Goal: Check status: Check status

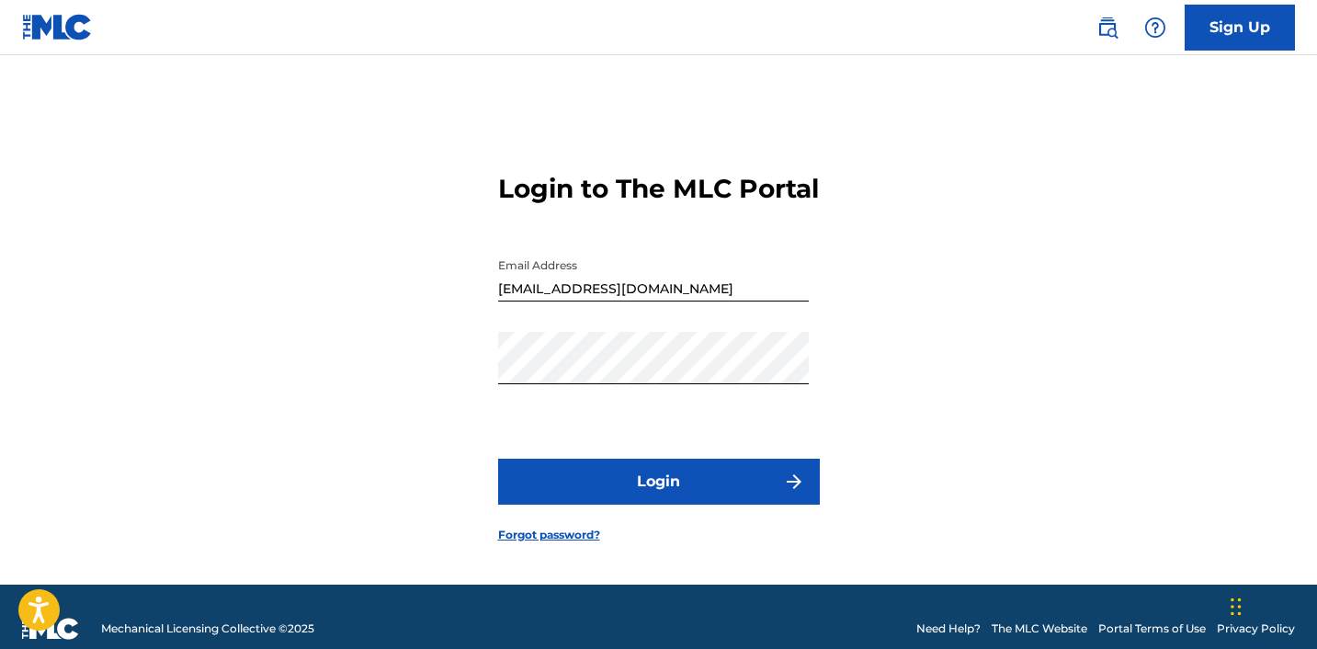
click at [619, 505] on button "Login" at bounding box center [659, 482] width 322 height 46
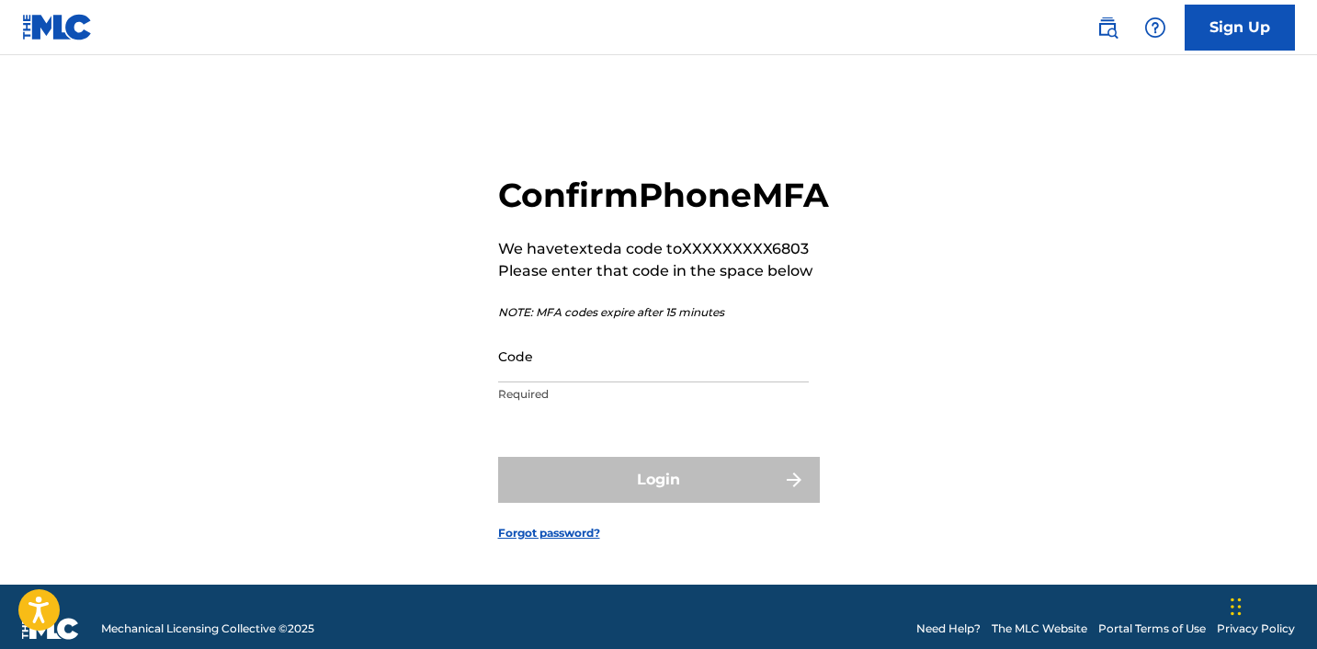
click at [559, 382] on input "Code" at bounding box center [653, 356] width 311 height 52
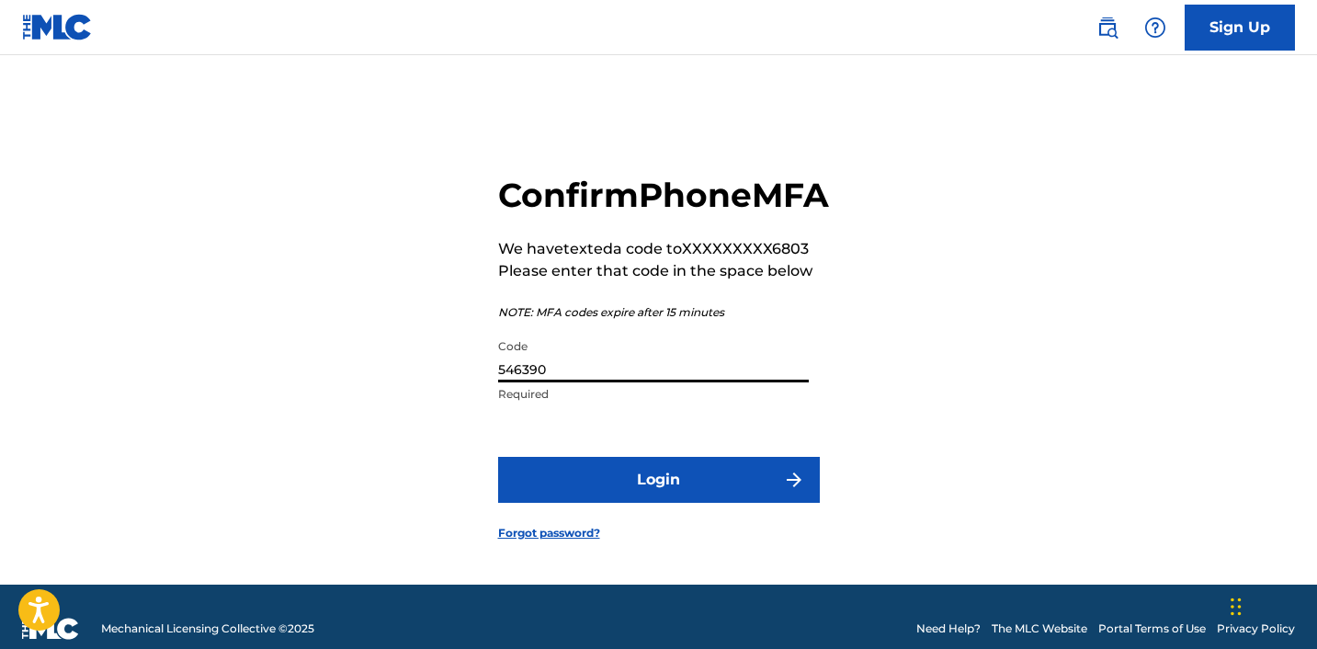
type input "546390"
click at [627, 503] on button "Login" at bounding box center [659, 480] width 322 height 46
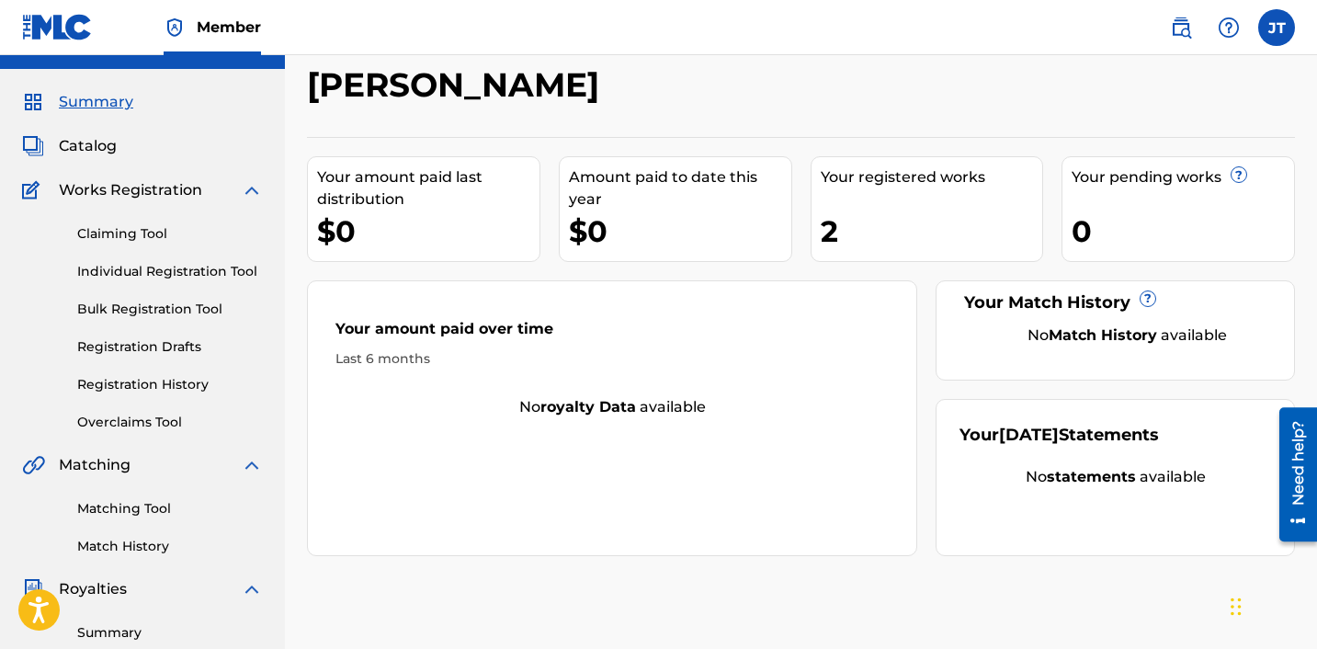
scroll to position [16, 0]
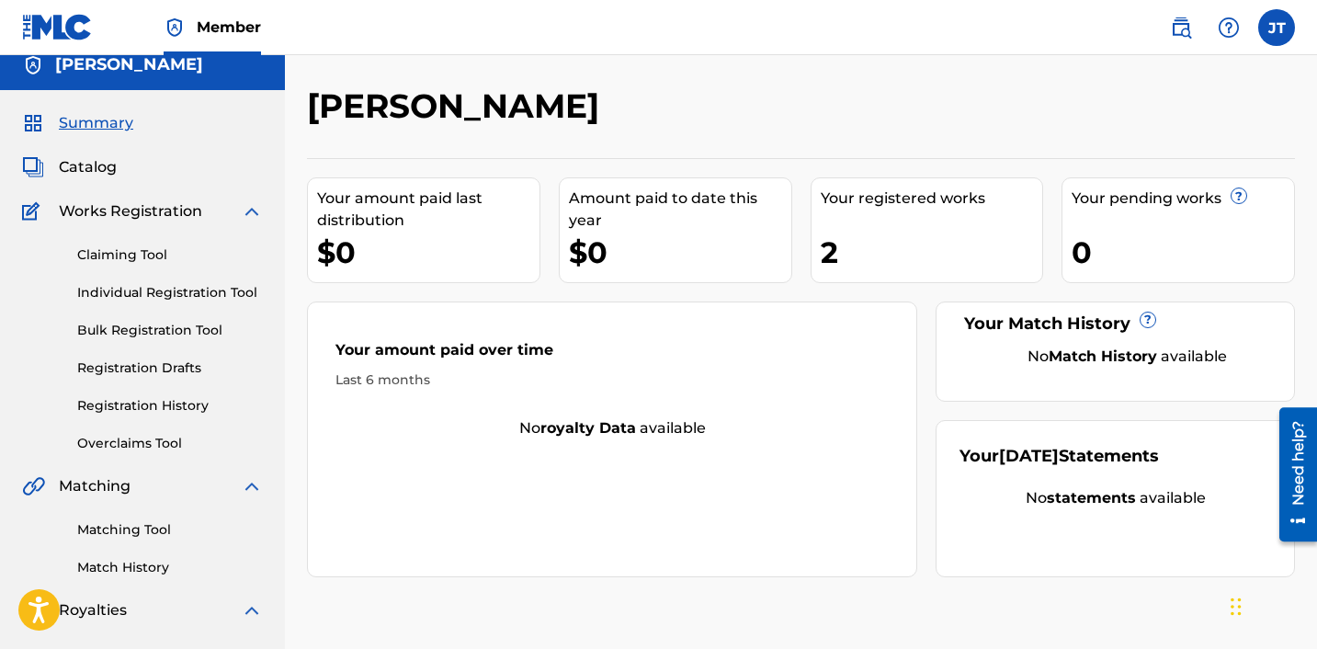
click at [139, 537] on link "Matching Tool" at bounding box center [170, 529] width 186 height 19
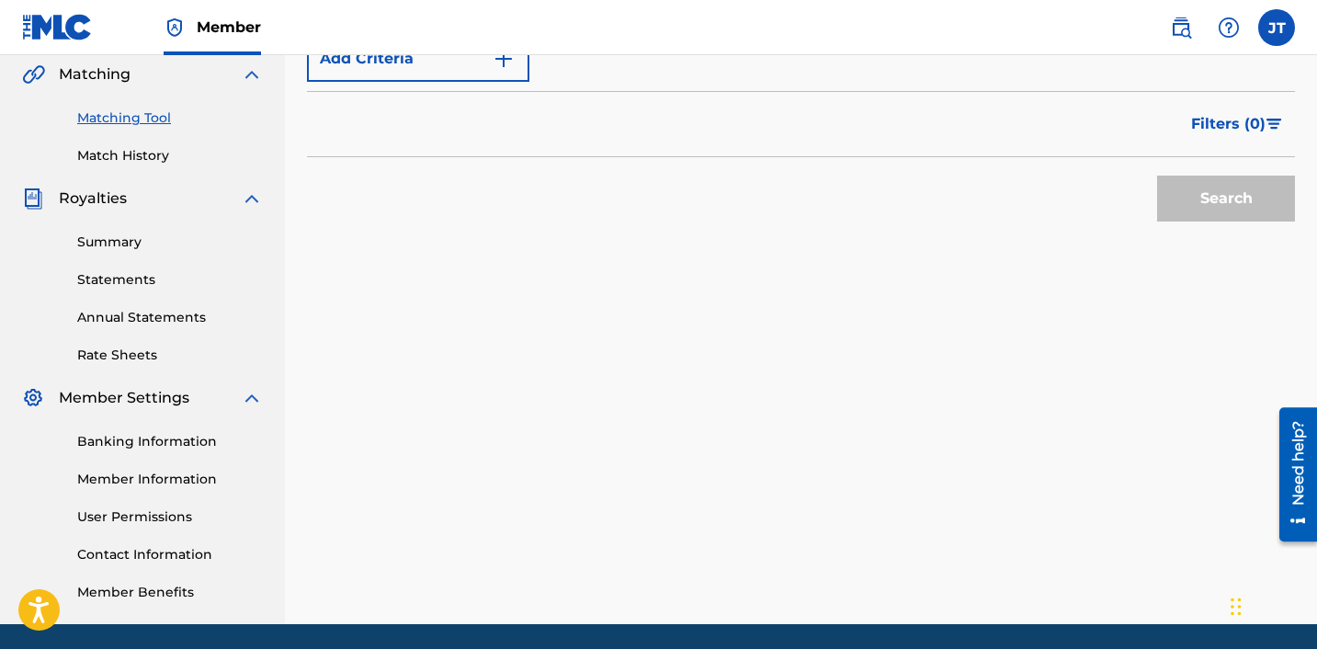
scroll to position [491, 0]
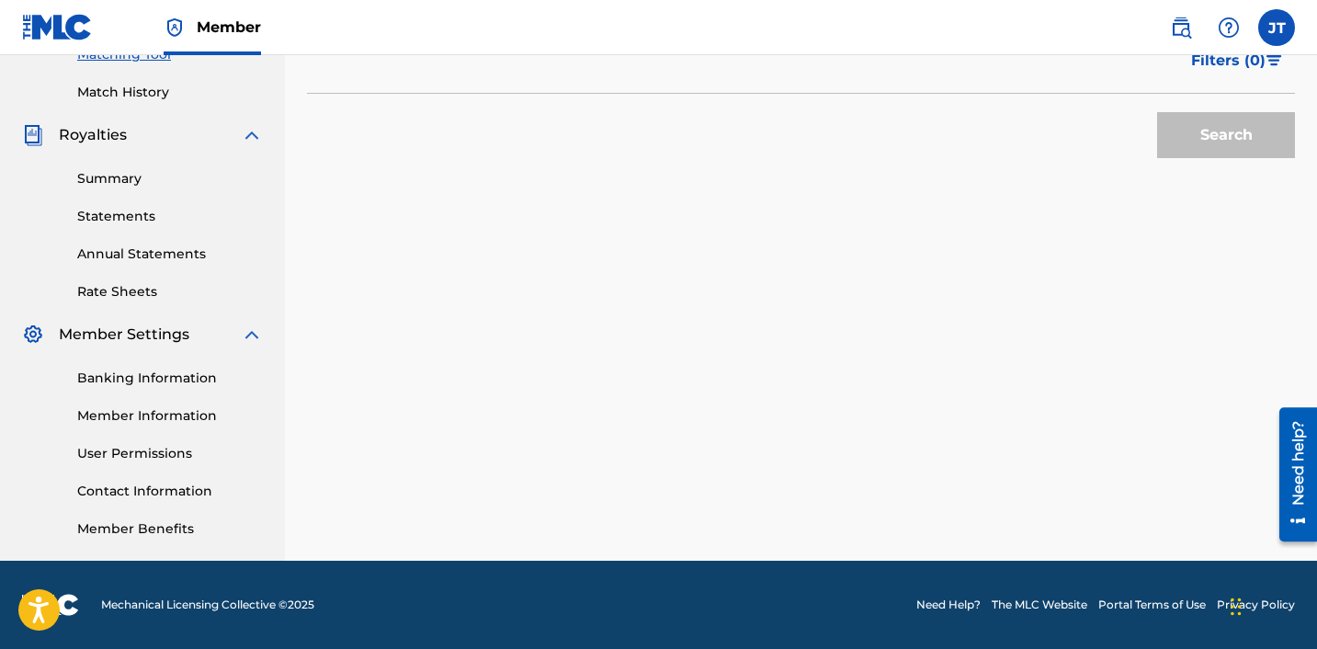
click at [250, 136] on img at bounding box center [252, 135] width 22 height 22
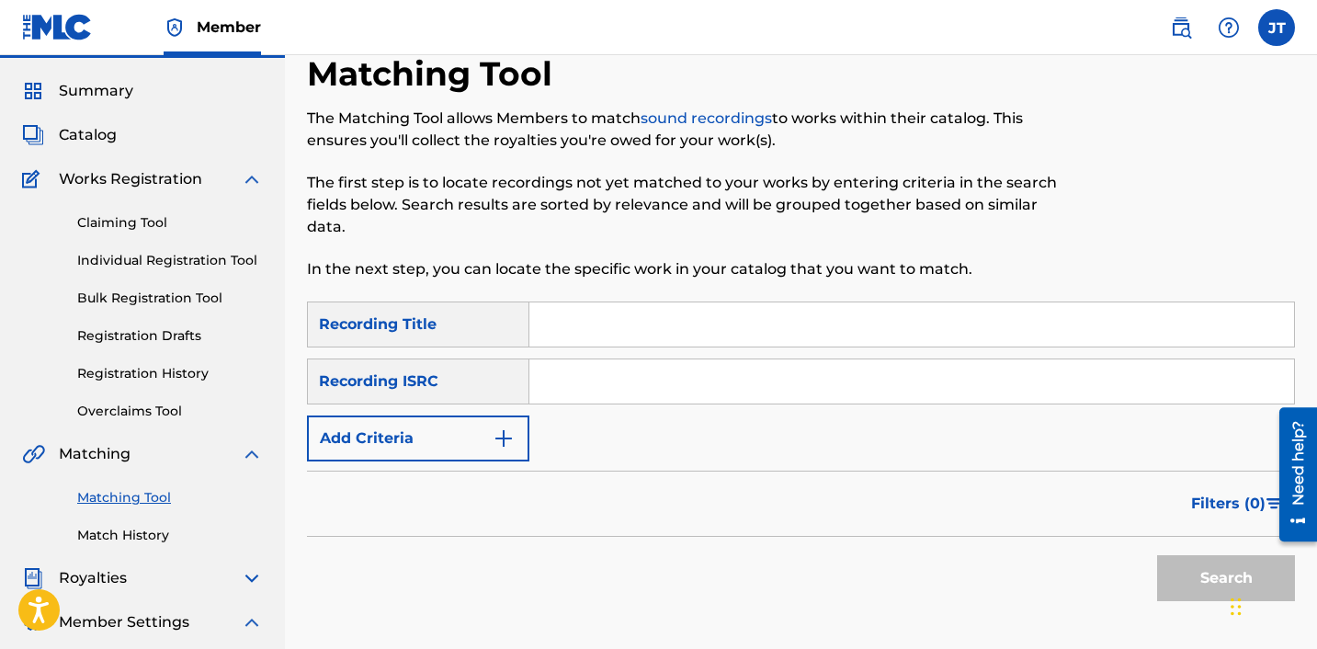
scroll to position [43, 0]
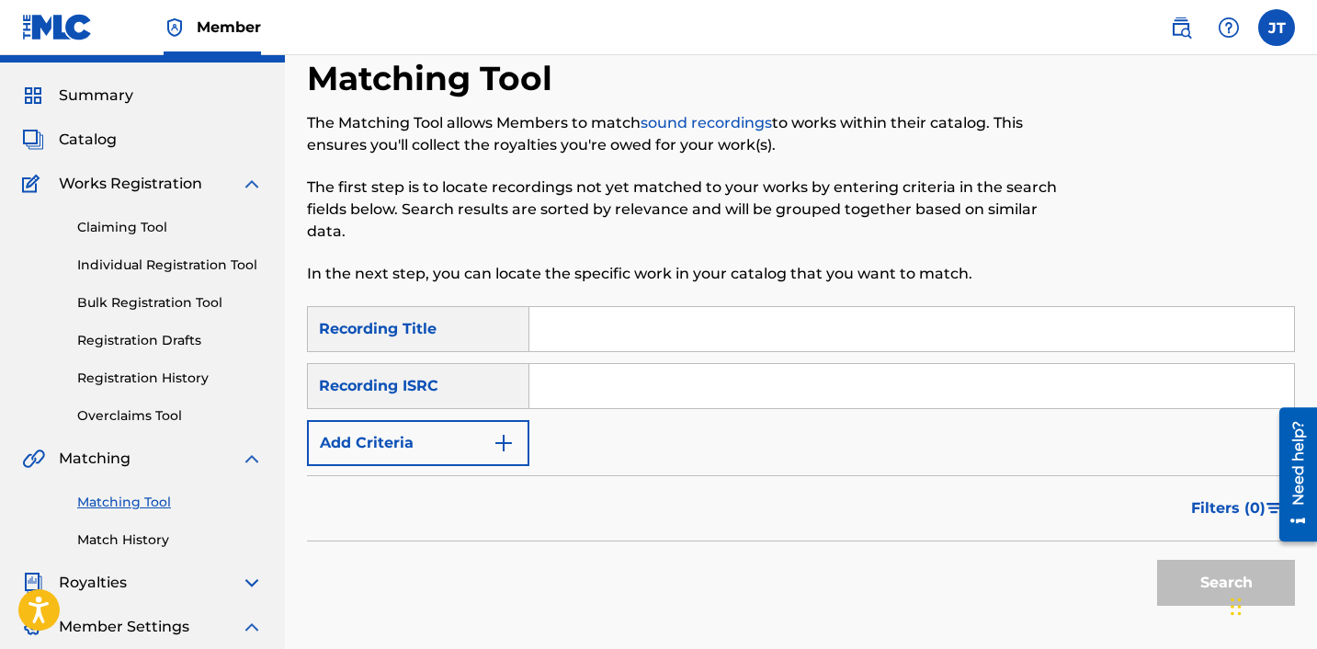
click at [138, 376] on link "Registration History" at bounding box center [170, 378] width 186 height 19
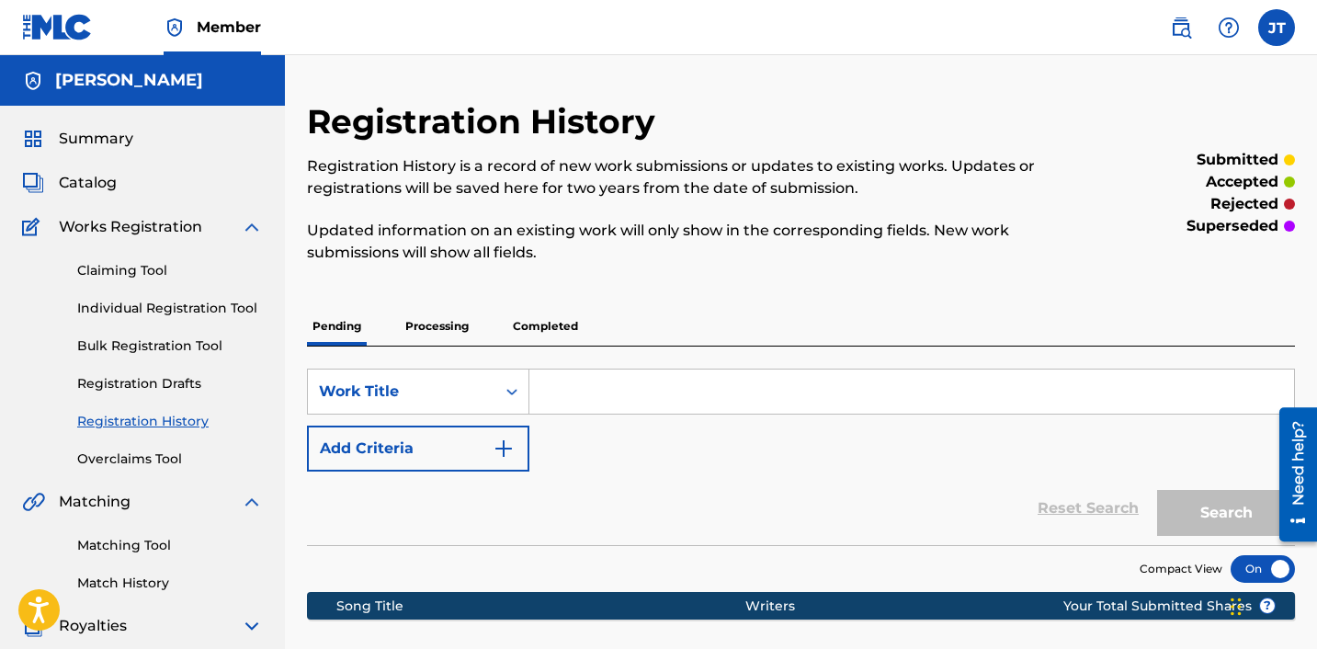
click at [448, 319] on p "Processing" at bounding box center [437, 326] width 74 height 39
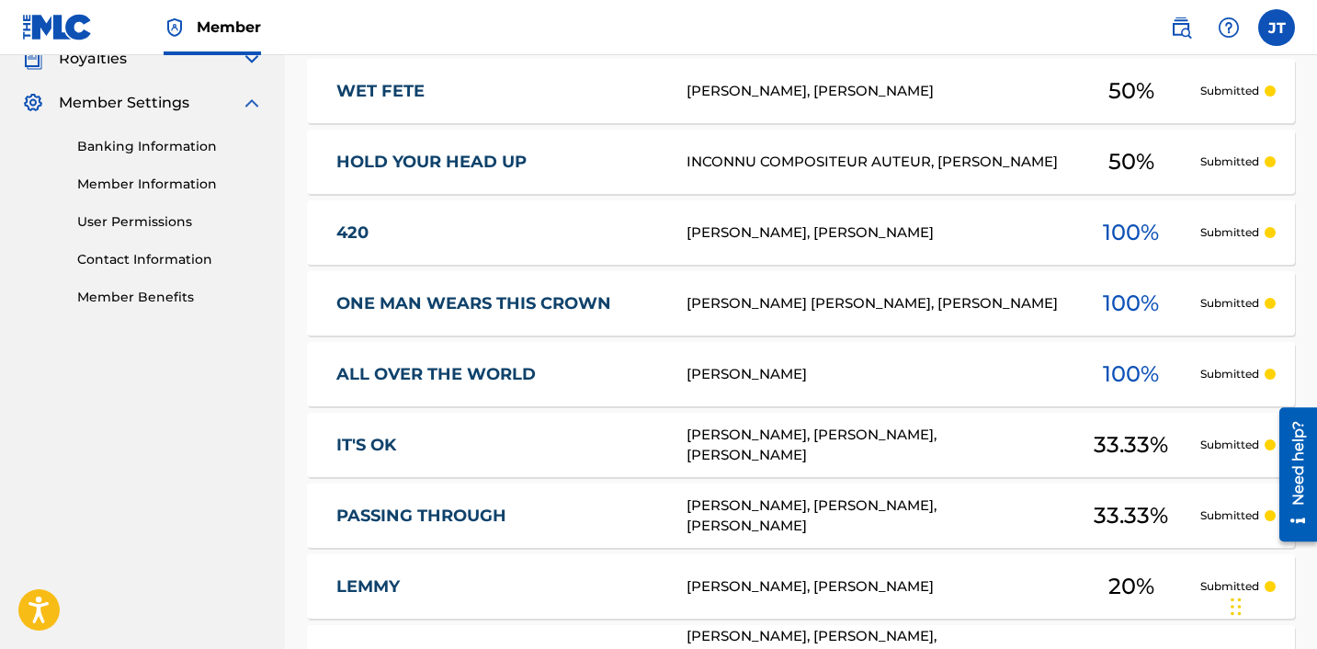
scroll to position [891, 0]
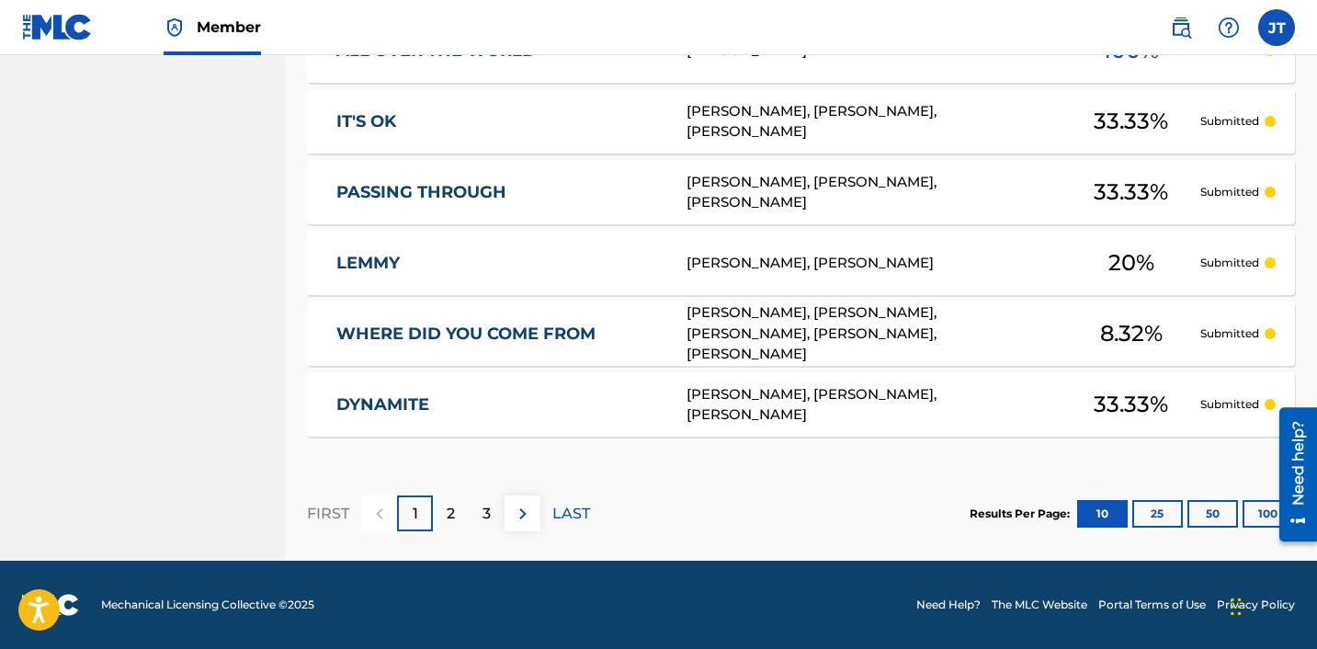
click at [1263, 512] on button "100" at bounding box center [1268, 514] width 51 height 28
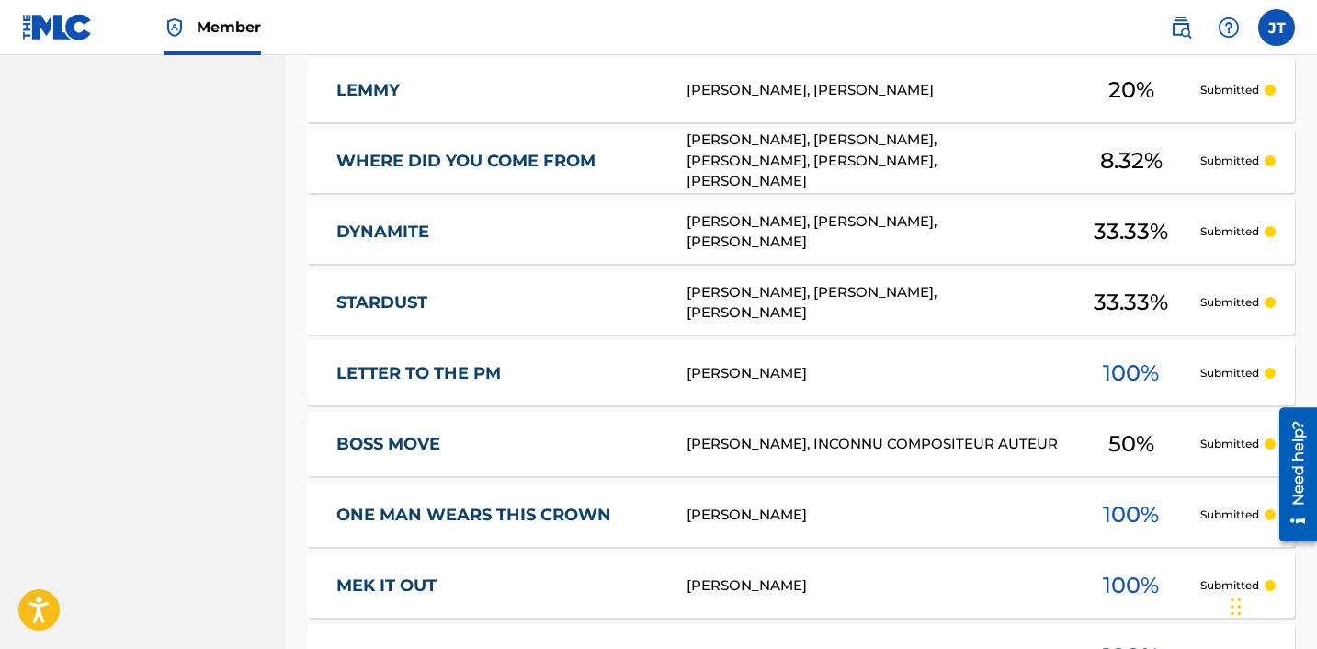
scroll to position [0, 0]
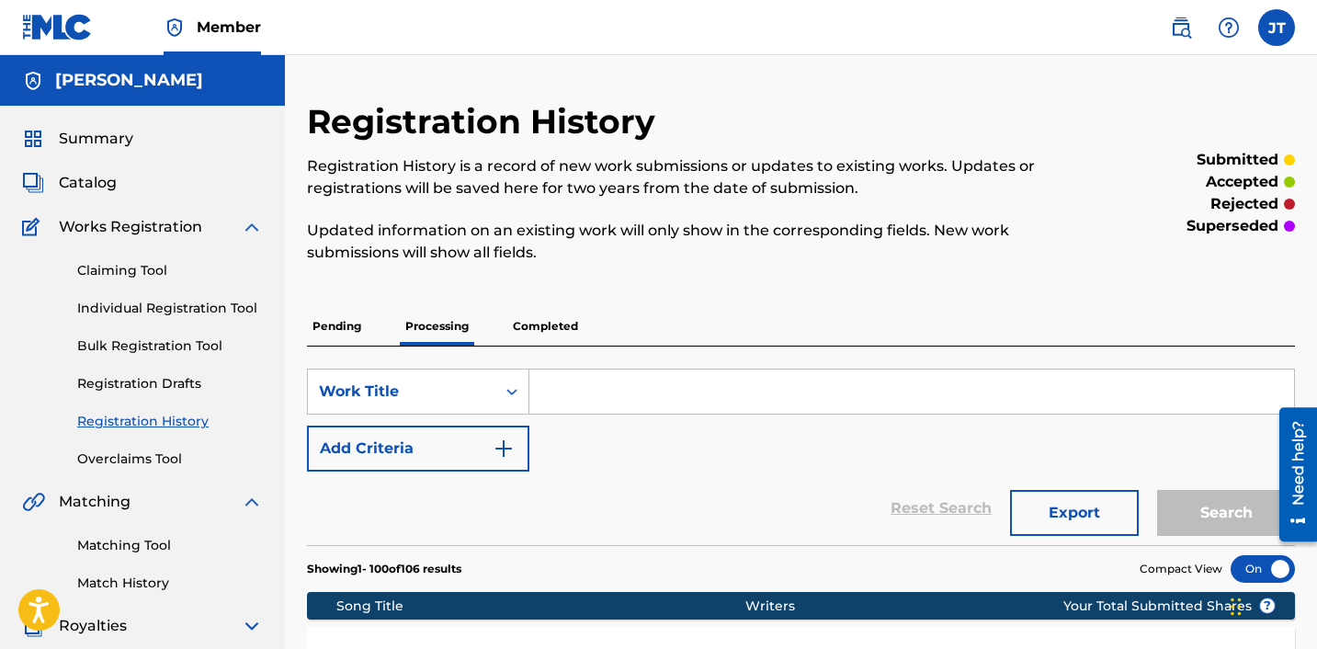
click at [555, 316] on p "Completed" at bounding box center [545, 326] width 76 height 39
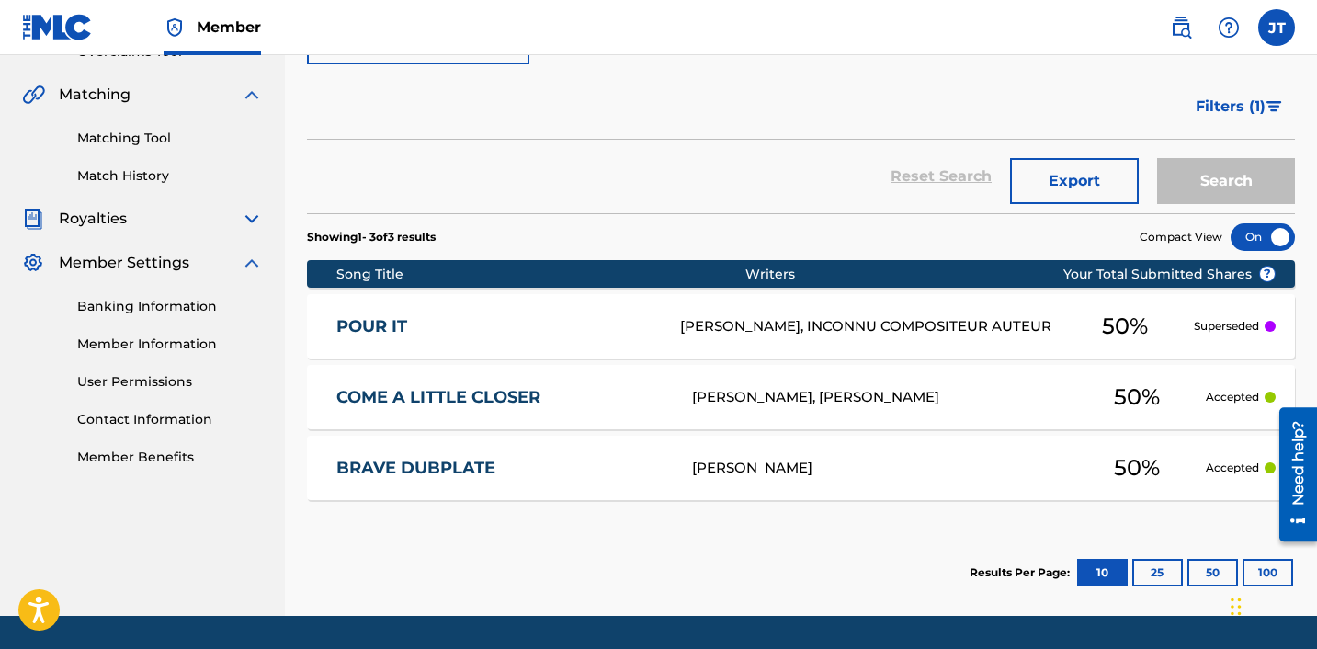
scroll to position [462, 0]
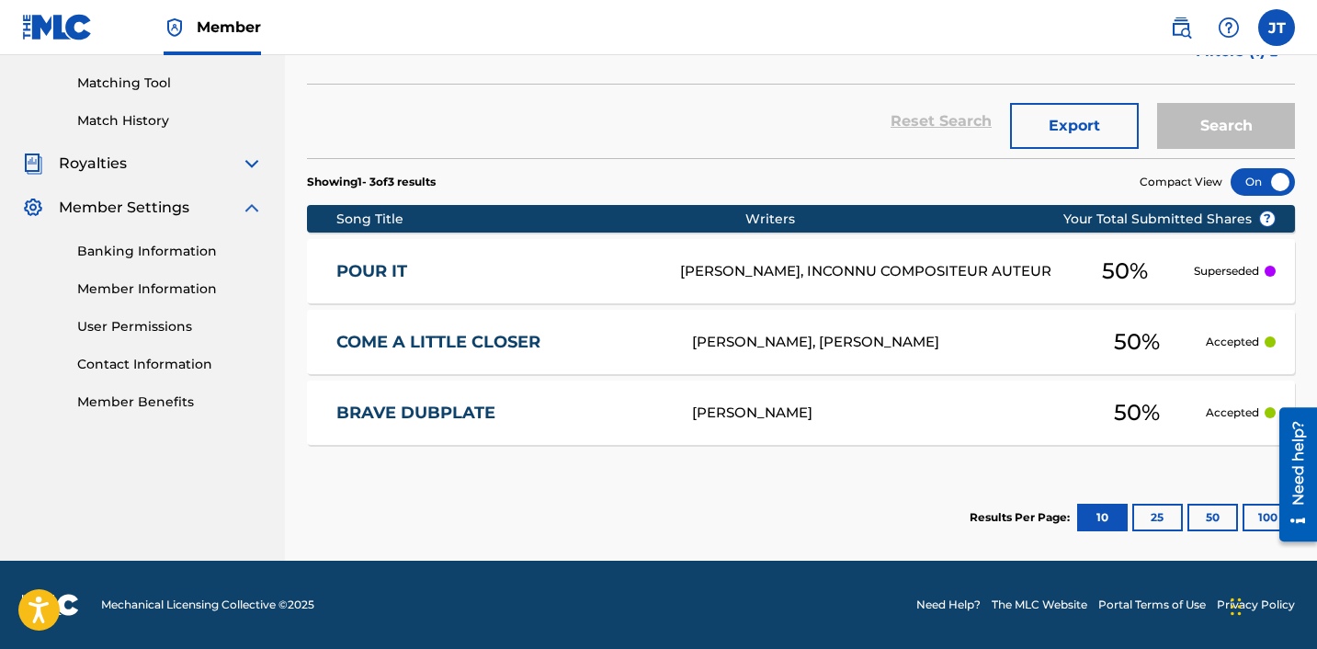
click at [1024, 269] on div "[PERSON_NAME], INCONNU COMPOSITEUR AUTEUR" at bounding box center [868, 271] width 376 height 21
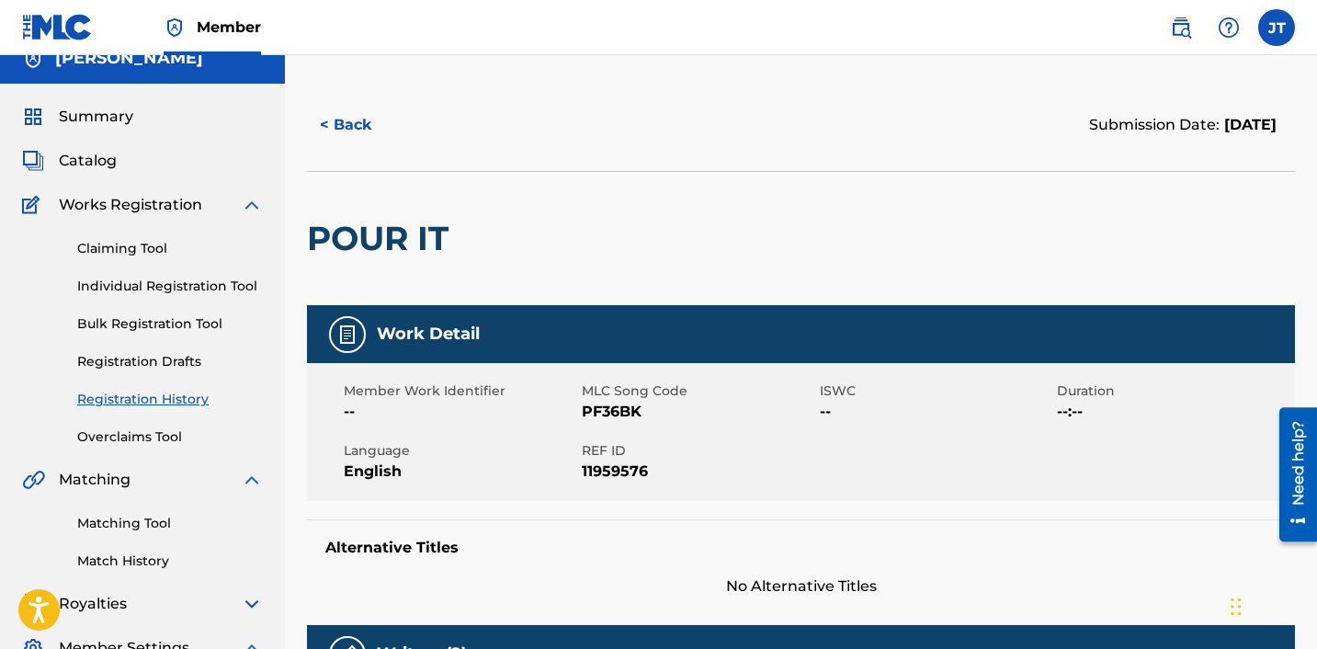
scroll to position [8, 0]
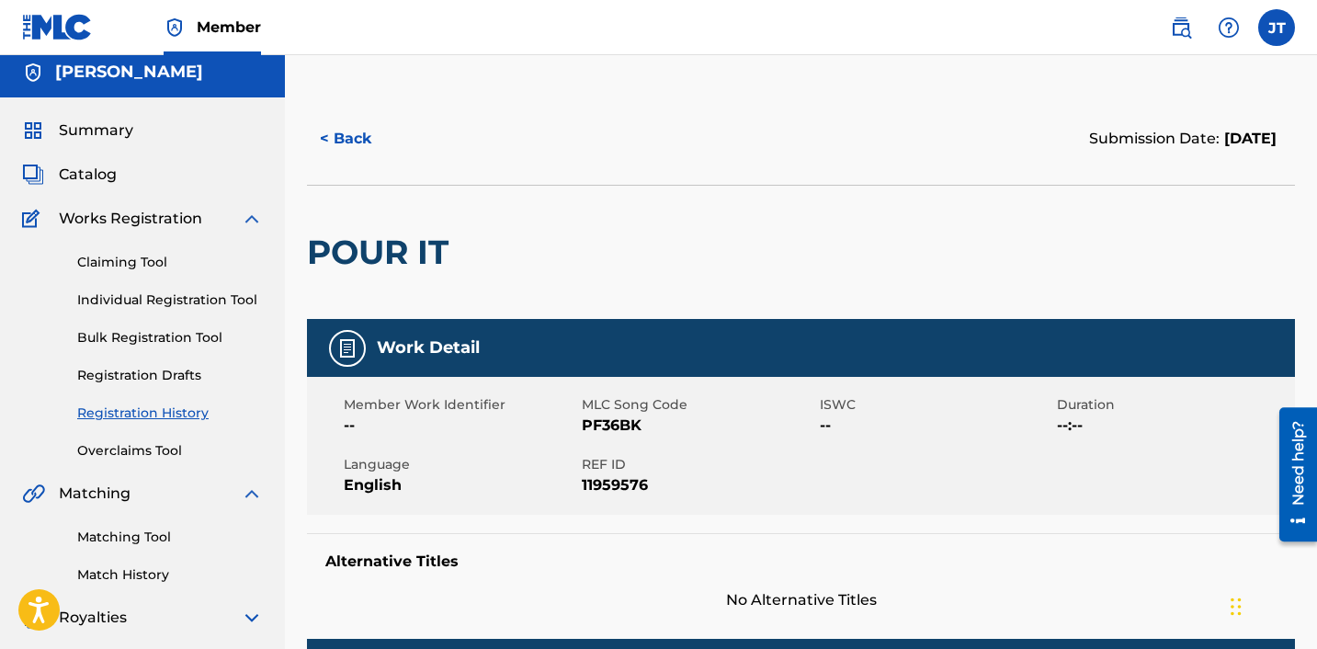
click at [341, 137] on button "< Back" at bounding box center [362, 139] width 110 height 46
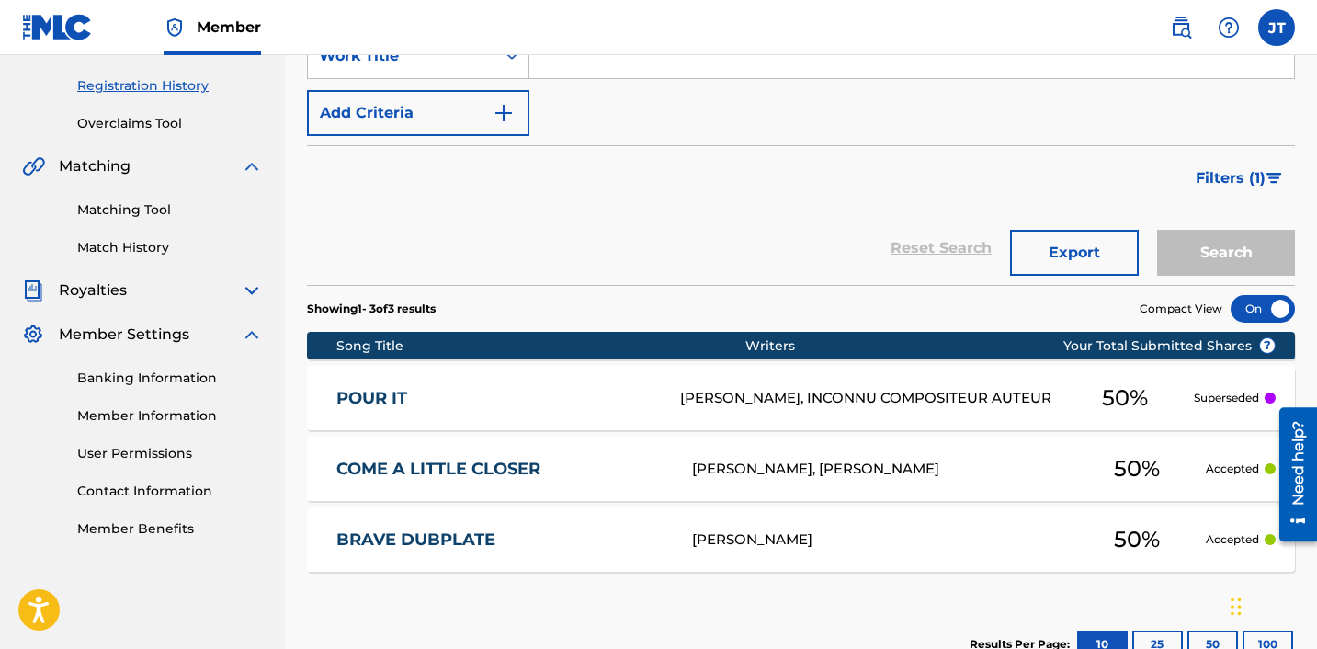
click at [948, 400] on div "[PERSON_NAME], INCONNU COMPOSITEUR AUTEUR" at bounding box center [868, 398] width 376 height 21
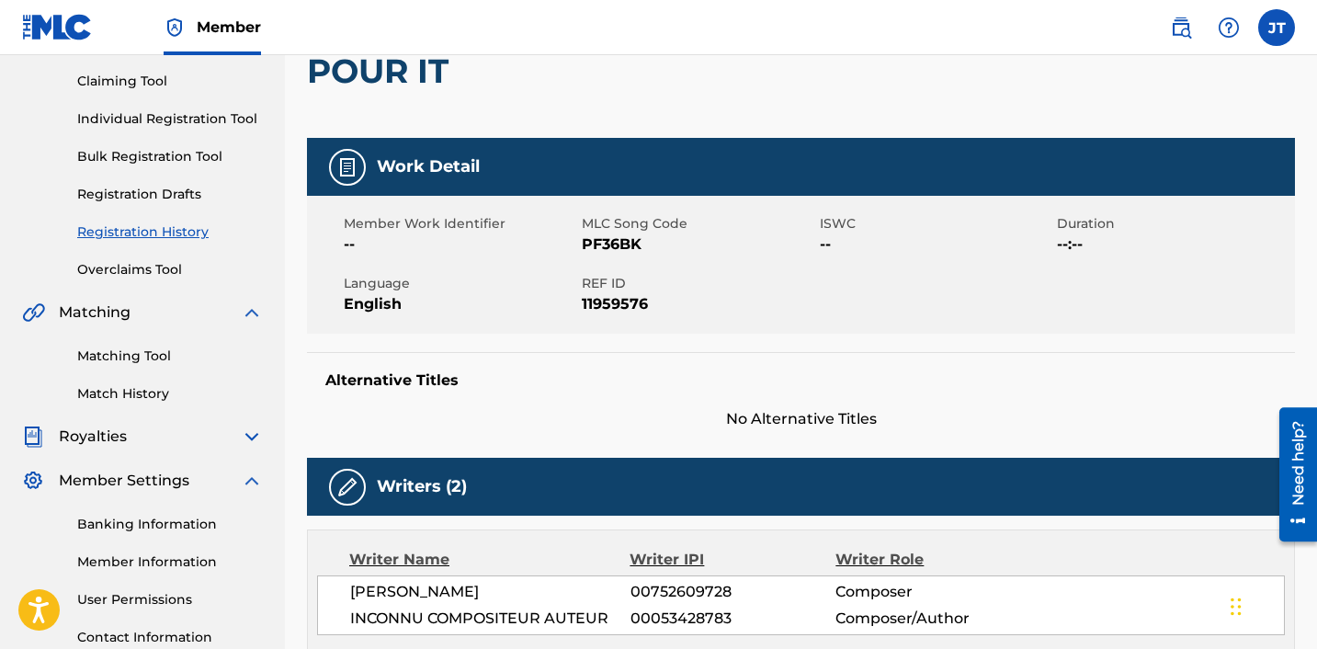
scroll to position [126, 0]
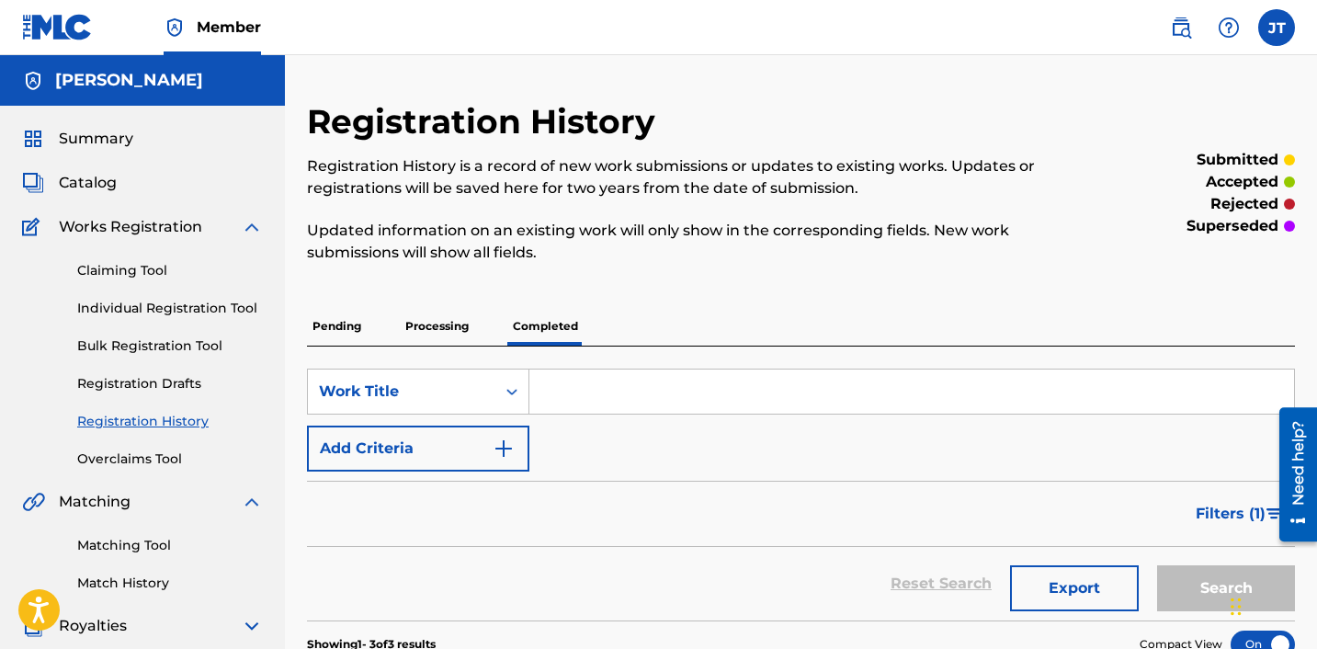
click at [435, 326] on p "Processing" at bounding box center [437, 326] width 74 height 39
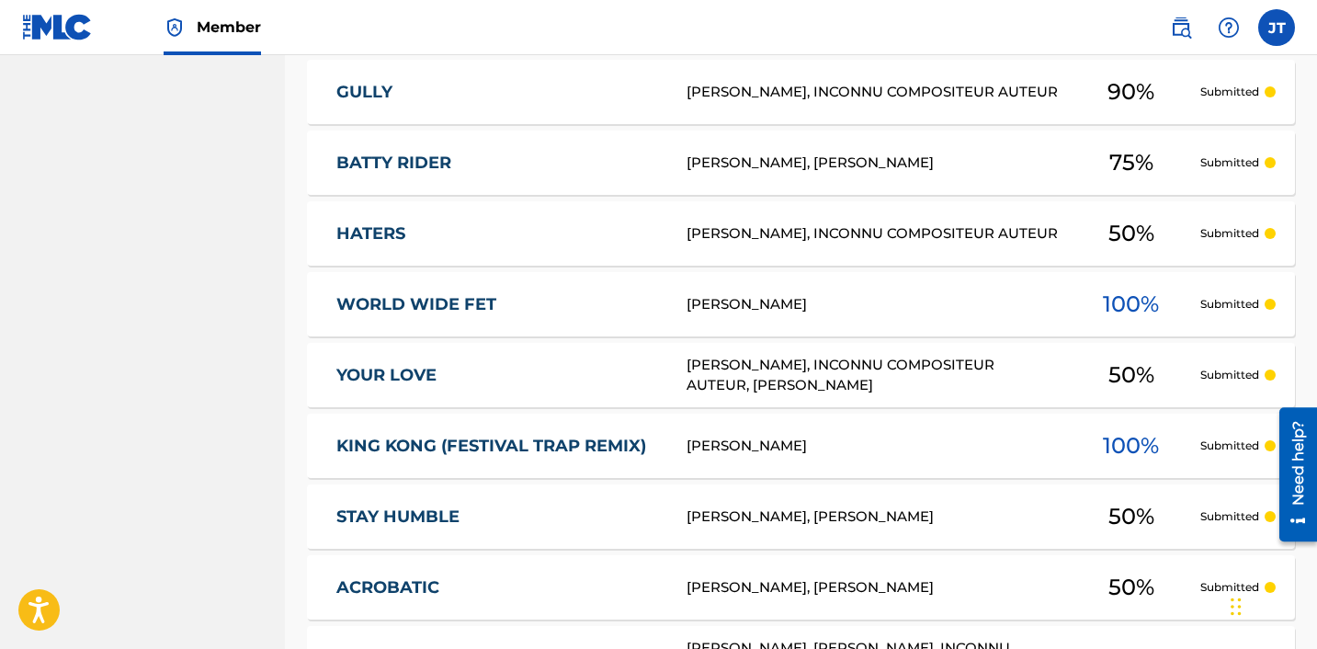
scroll to position [2490, 0]
